Goal: Information Seeking & Learning: Check status

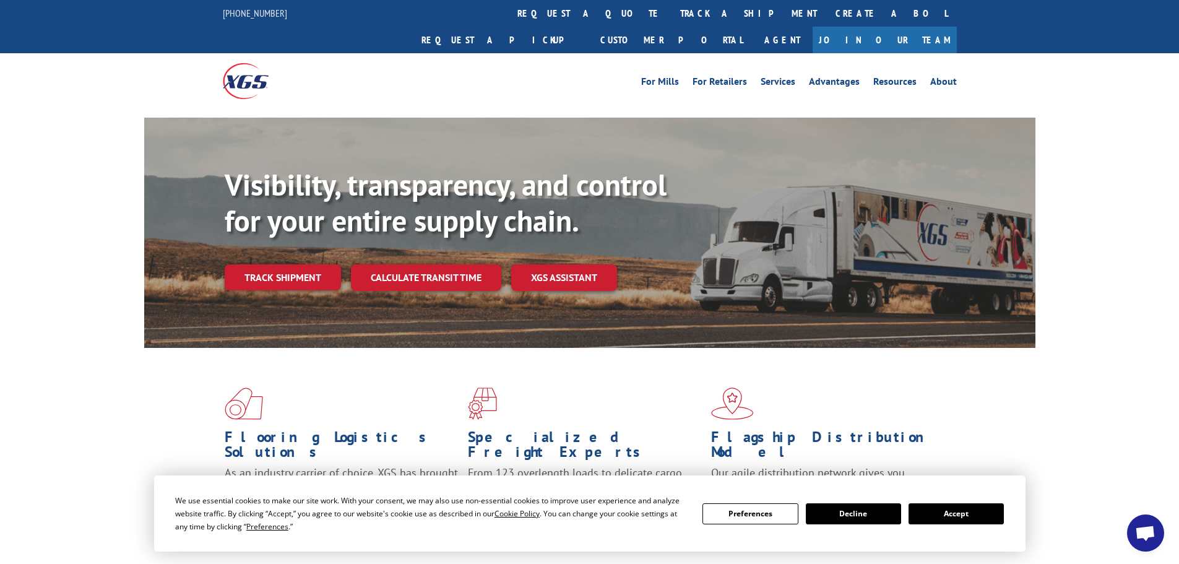
click at [975, 520] on button "Accept" at bounding box center [955, 513] width 95 height 21
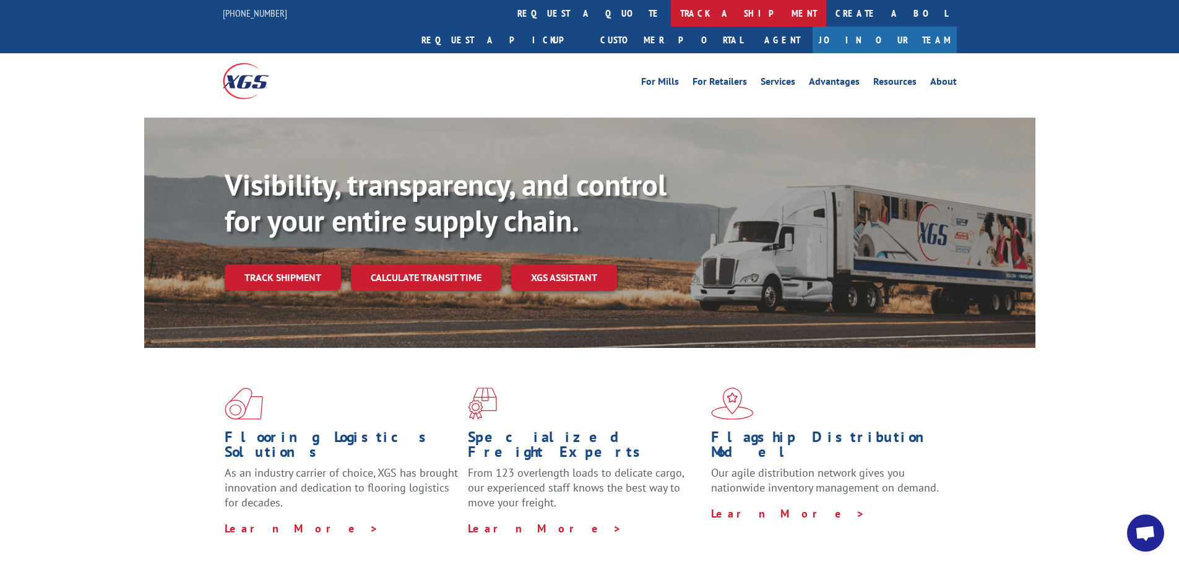
click at [671, 11] on link "track a shipment" at bounding box center [748, 13] width 155 height 27
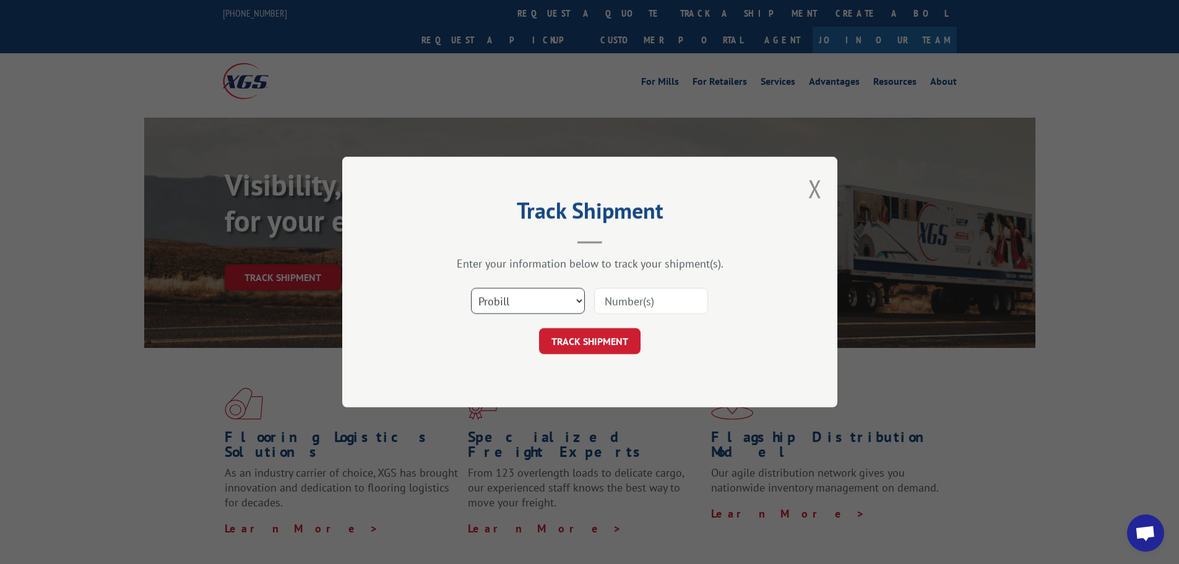
click at [548, 296] on select "Select category... Probill BOL PO" at bounding box center [528, 301] width 114 height 26
click at [471, 288] on select "Select category... Probill BOL PO" at bounding box center [528, 301] width 114 height 26
click at [548, 297] on select "Select category... Probill BOL PO" at bounding box center [528, 301] width 114 height 26
select select "po"
click at [471, 288] on select "Select category... Probill BOL PO" at bounding box center [528, 301] width 114 height 26
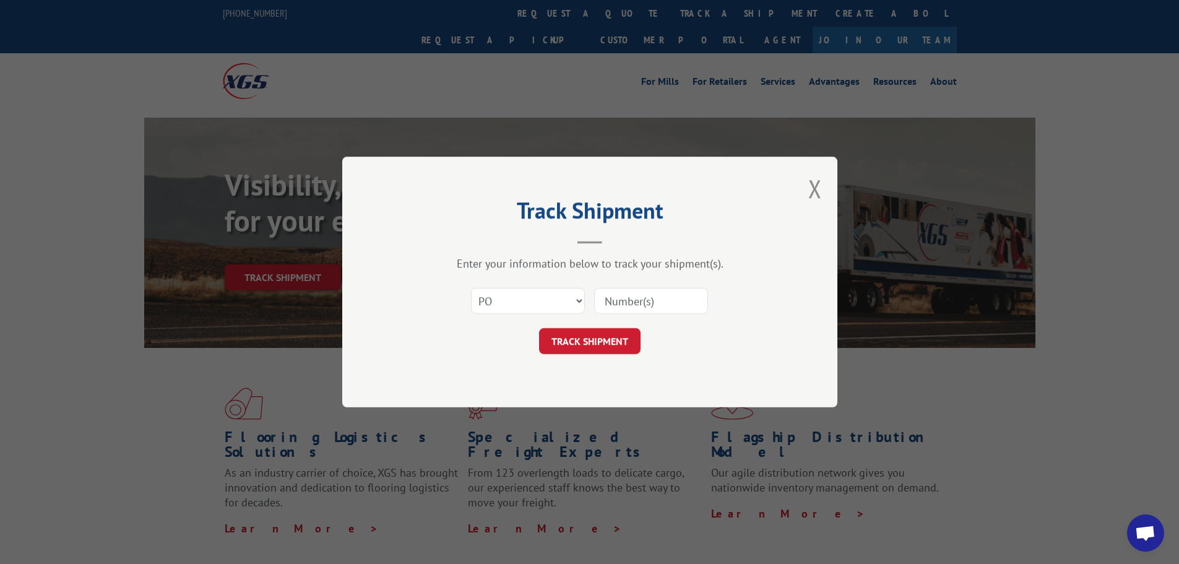
click at [616, 307] on input at bounding box center [651, 301] width 114 height 26
paste input "H1809-273948"
type input "H1809-273948"
click at [618, 346] on button "TRACK SHIPMENT" at bounding box center [589, 341] width 101 height 26
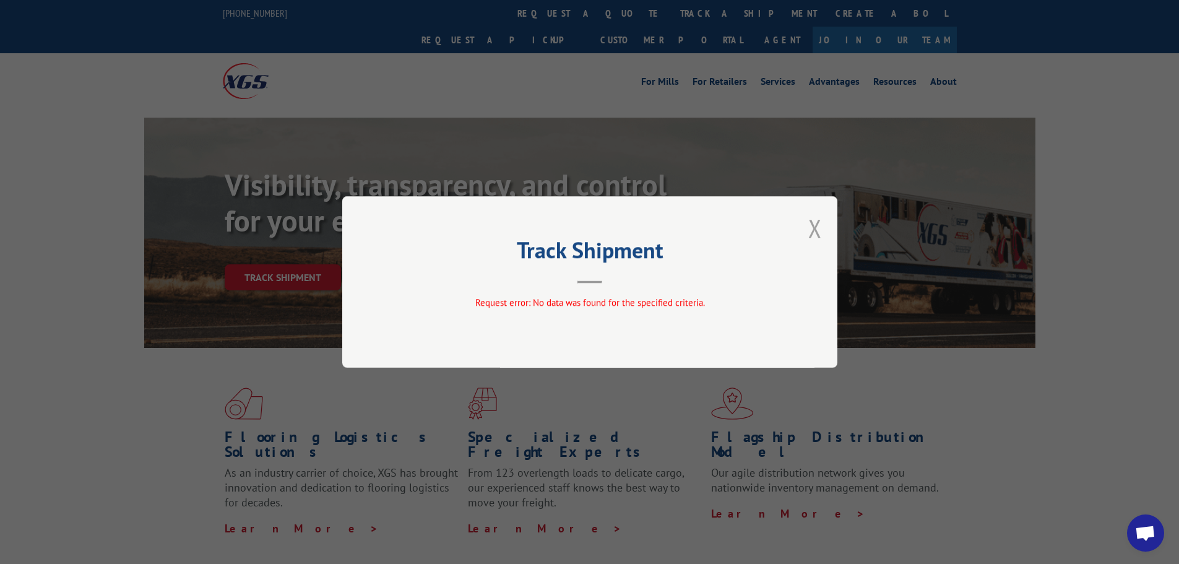
click at [812, 226] on button "Close modal" at bounding box center [815, 228] width 14 height 33
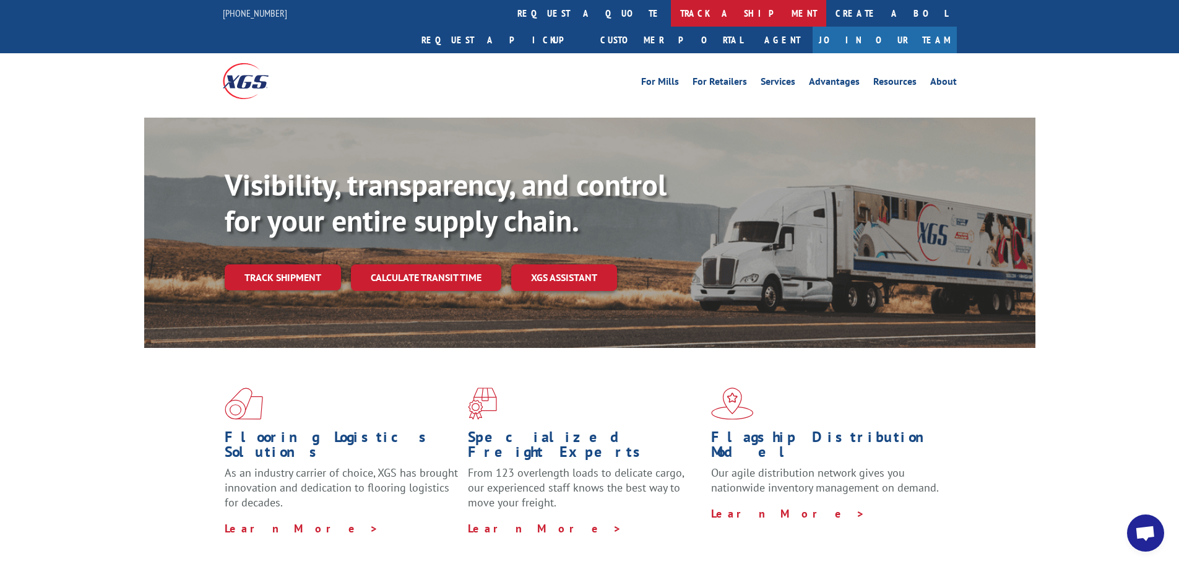
click at [671, 18] on link "track a shipment" at bounding box center [748, 13] width 155 height 27
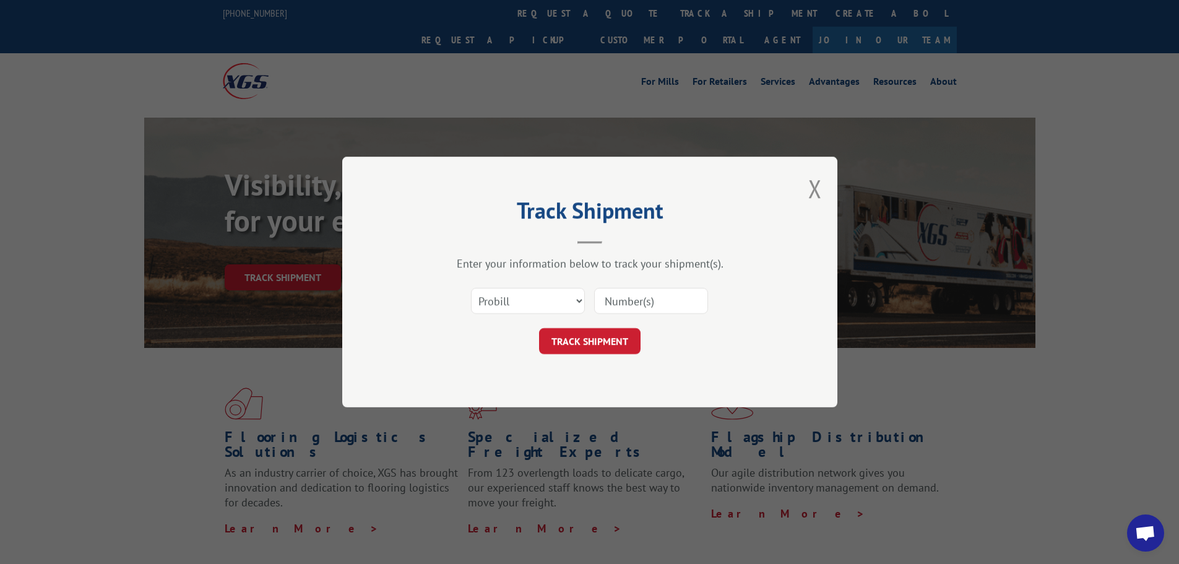
click at [654, 303] on input at bounding box center [651, 301] width 114 height 26
paste input "17259725"
type input "17259725"
click at [604, 340] on button "TRACK SHIPMENT" at bounding box center [589, 341] width 101 height 26
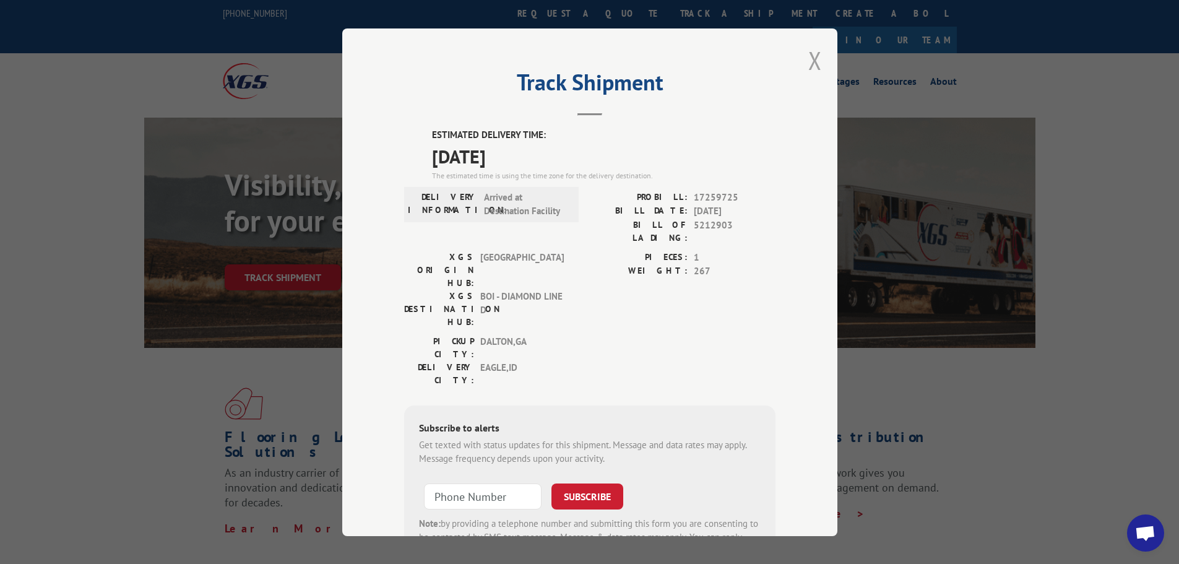
click at [808, 62] on button "Close modal" at bounding box center [815, 60] width 14 height 33
